Goal: Find specific page/section: Find specific page/section

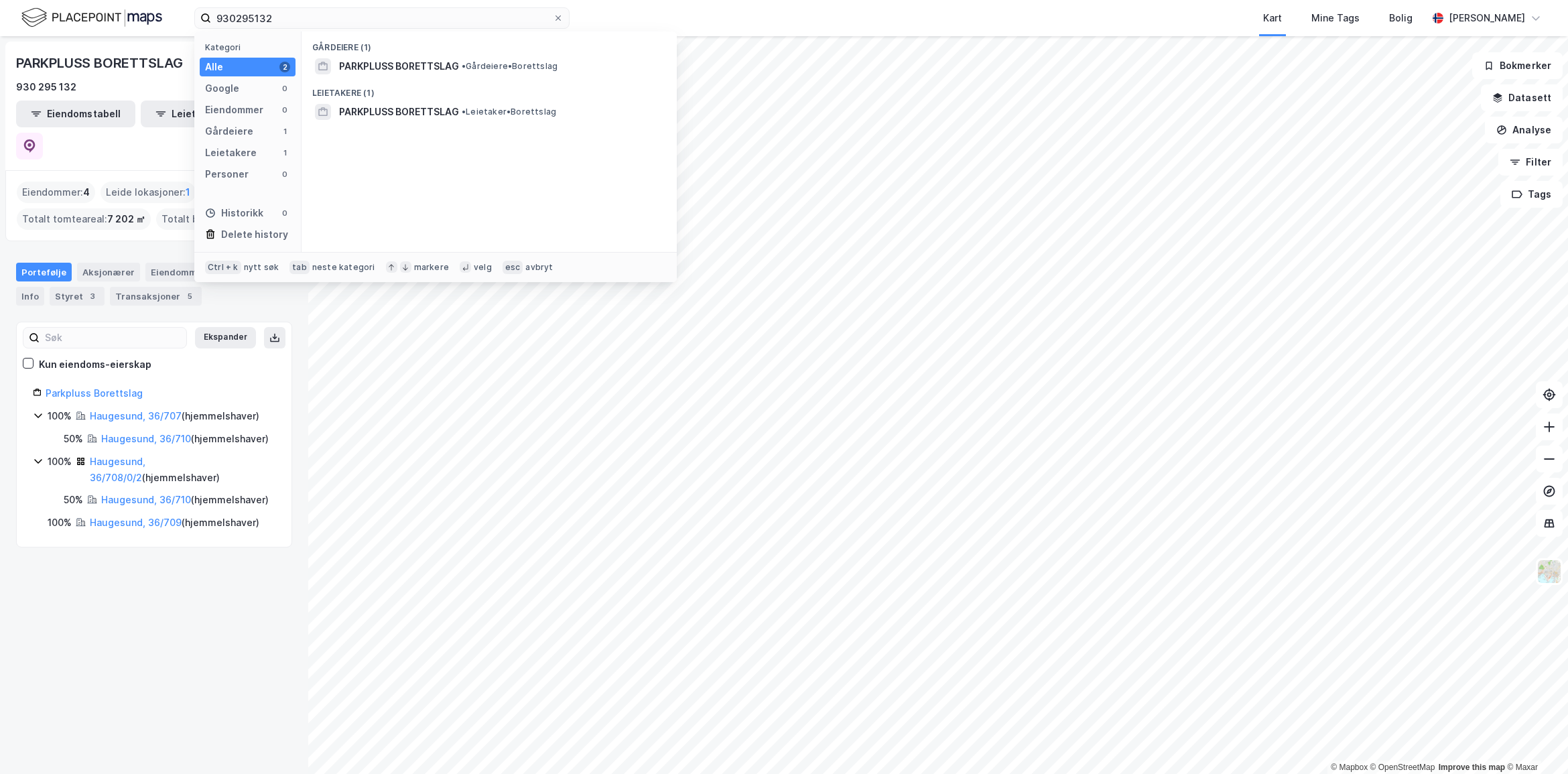
click at [21, 4] on div "930295132 Kategori Alle 2 Google 0 Eiendommer 0 Gårdeiere 1 Leietakere 1 Person…" at bounding box center [784, 18] width 1568 height 36
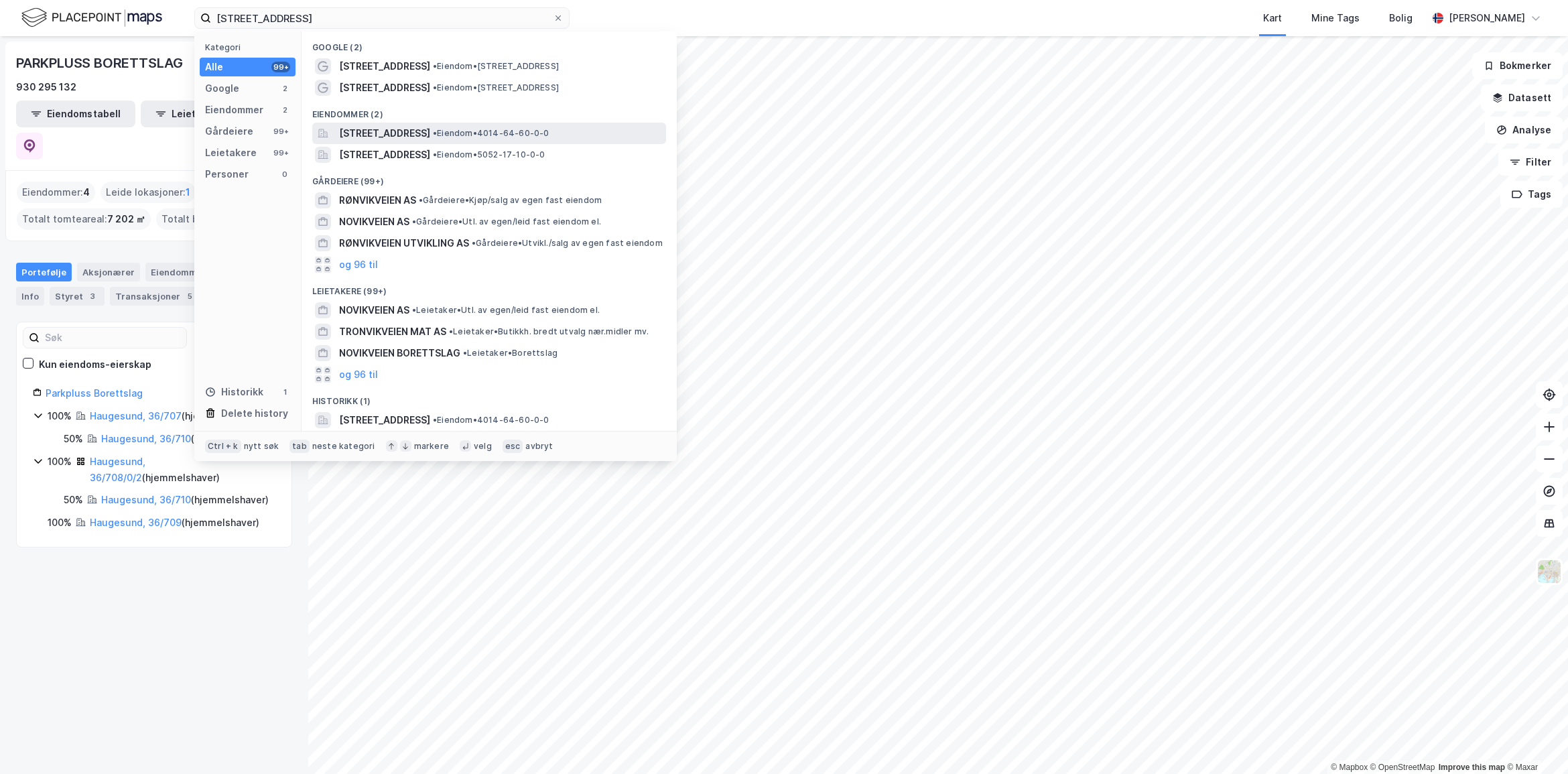
type input "[STREET_ADDRESS]"
click at [405, 132] on span "[STREET_ADDRESS]" at bounding box center [385, 134] width 91 height 16
